Goal: Task Accomplishment & Management: Use online tool/utility

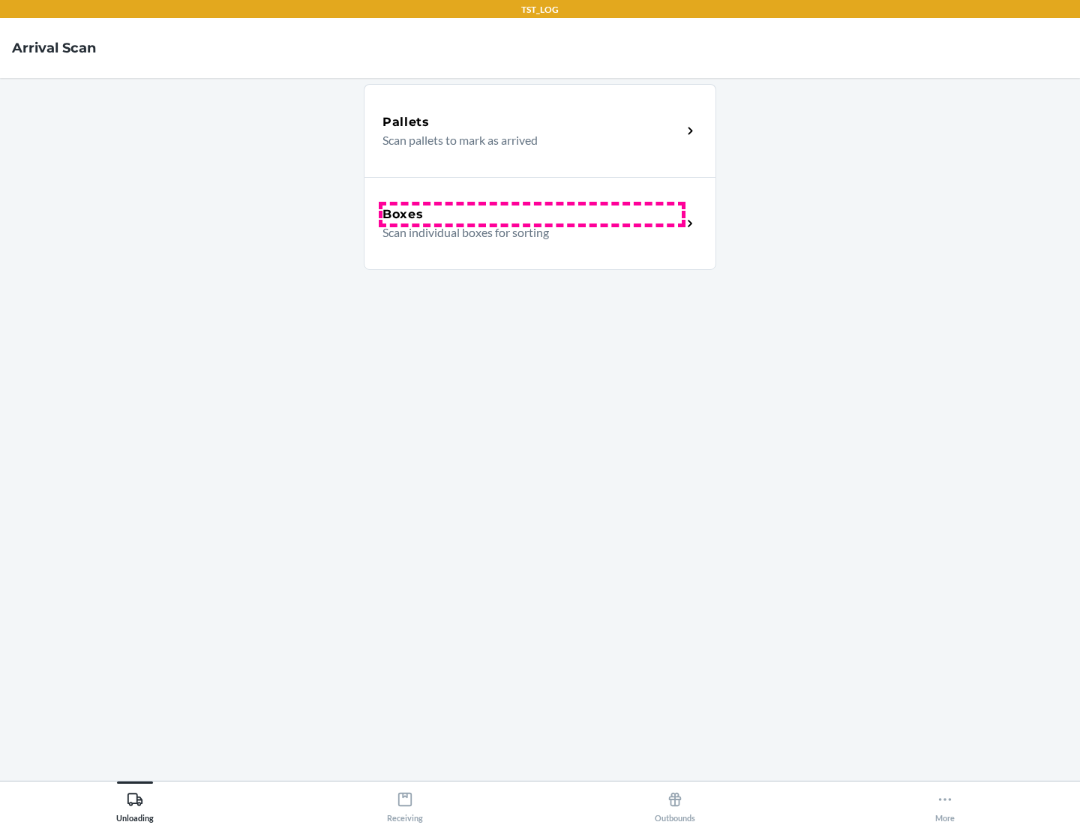
click at [532, 215] on div "Boxes" at bounding box center [532, 215] width 299 height 18
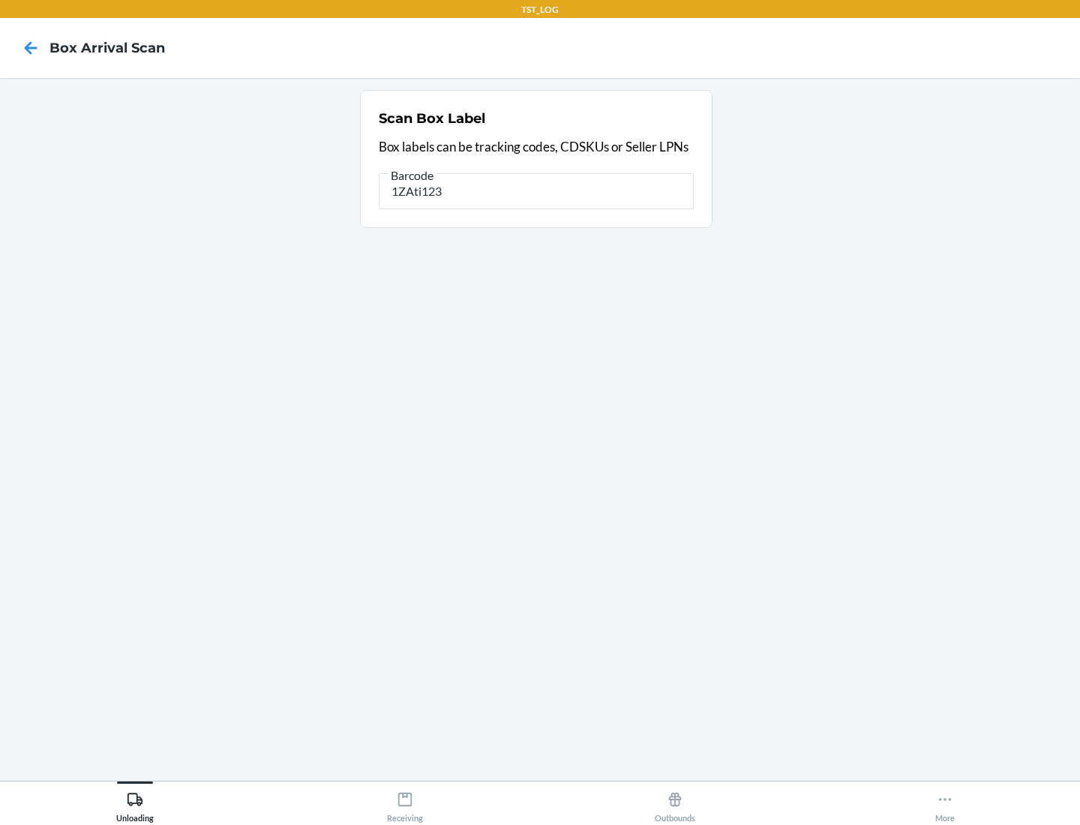
type input "1ZAti123"
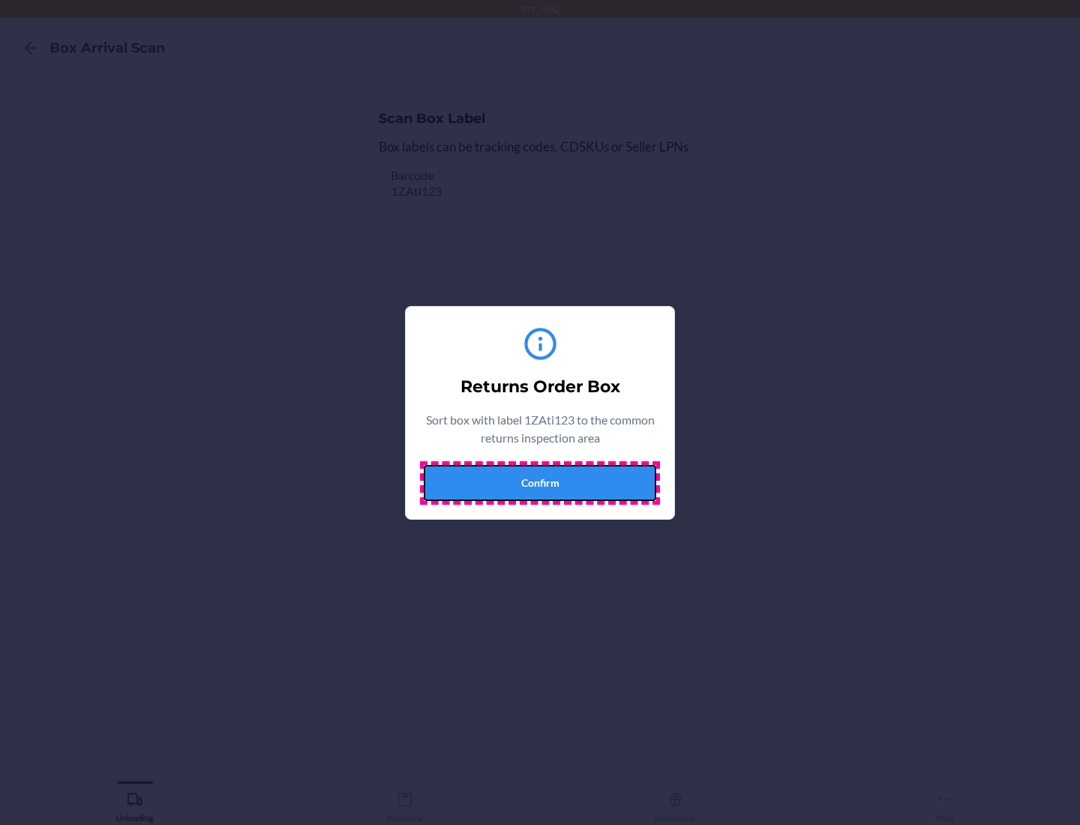
click at [540, 482] on button "Confirm" at bounding box center [540, 483] width 233 height 36
